Goal: Find specific page/section: Find specific page/section

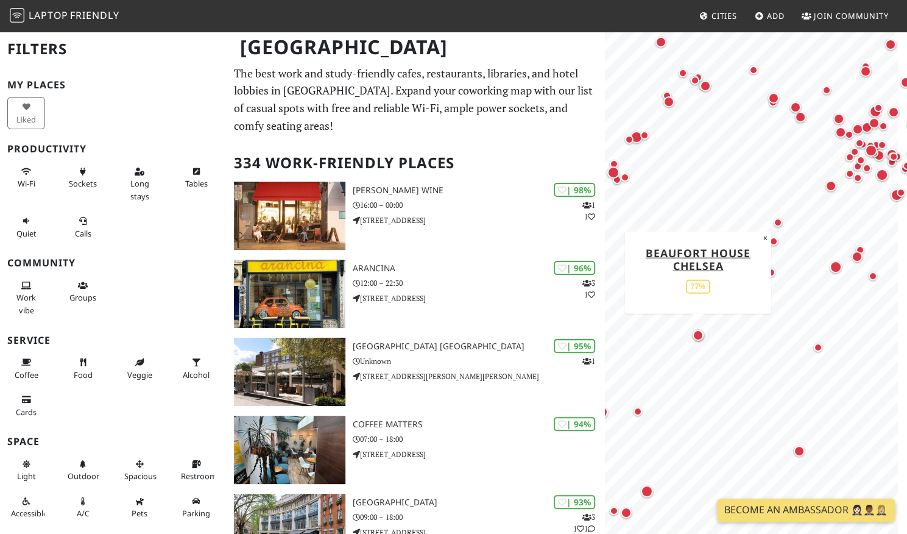
click at [697, 338] on div "Map marker" at bounding box center [698, 335] width 11 height 11
